Goal: Task Accomplishment & Management: Manage account settings

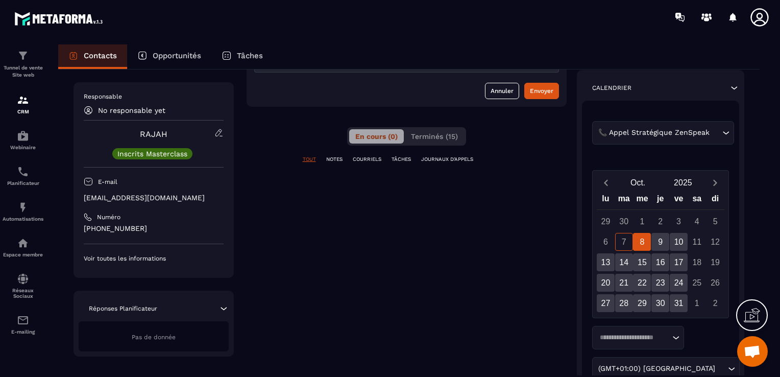
scroll to position [51, 0]
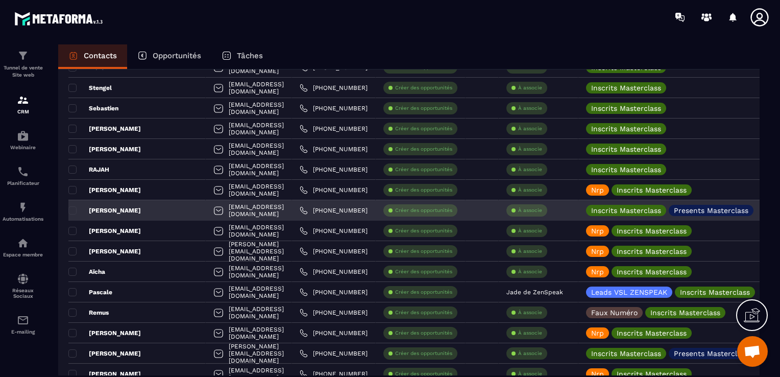
scroll to position [1123, 0]
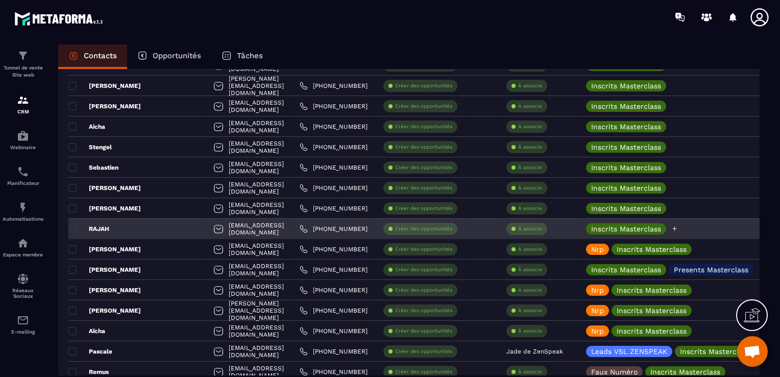
click at [678, 228] on icon at bounding box center [674, 228] width 7 height 7
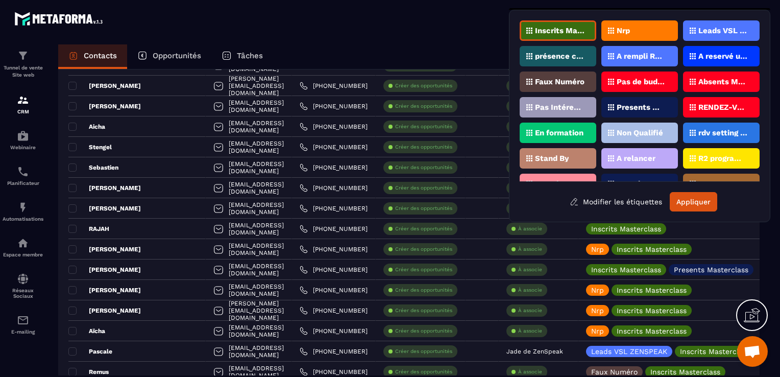
click at [696, 77] on div "Absents Masterclass" at bounding box center [721, 81] width 77 height 20
click at [692, 197] on button "Appliquer" at bounding box center [693, 201] width 47 height 19
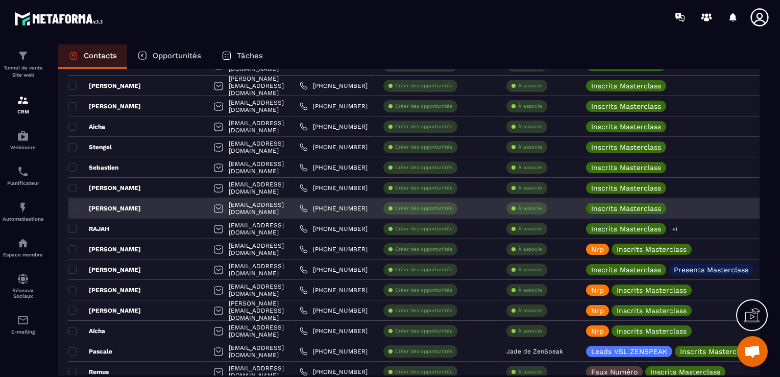
click at [145, 211] on div "[PERSON_NAME]" at bounding box center [136, 208] width 137 height 20
